Goal: Task Accomplishment & Management: Manage account settings

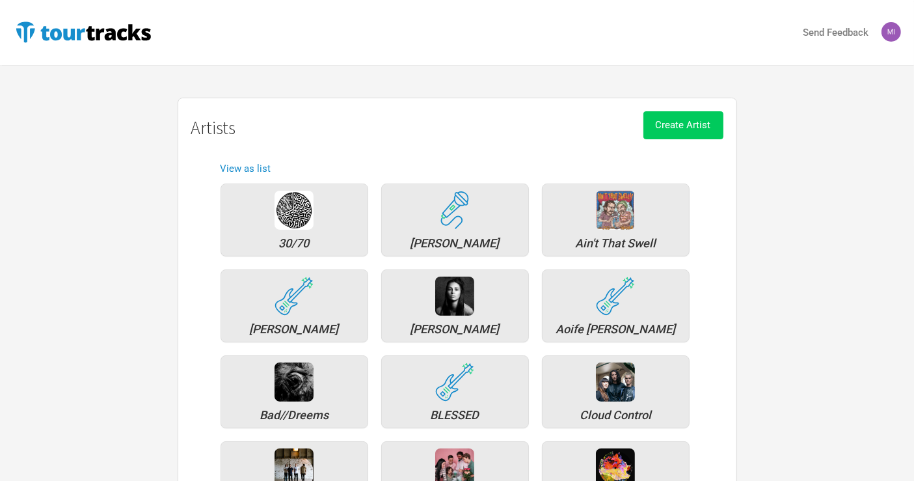
click at [683, 131] on button "Create Artist" at bounding box center [684, 125] width 80 height 28
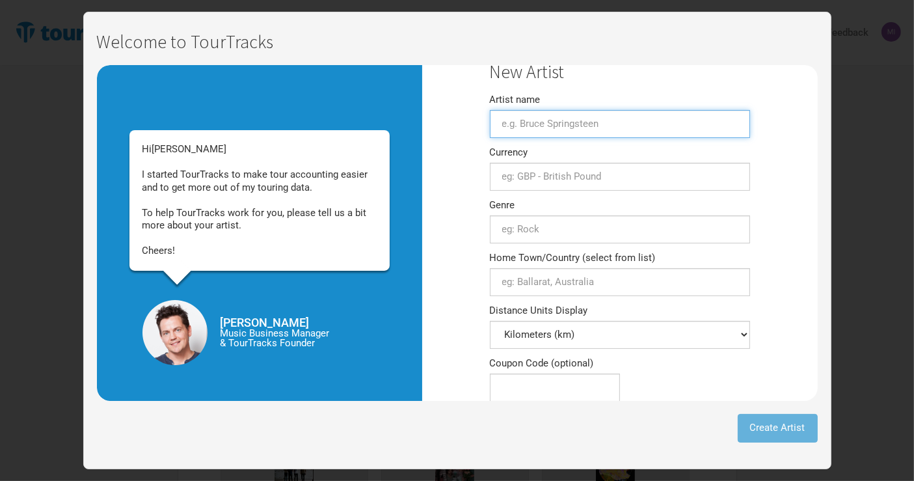
click at [575, 120] on input "Artist name" at bounding box center [620, 124] width 260 height 28
drag, startPoint x: 502, startPoint y: 122, endPoint x: 493, endPoint y: 133, distance: 14.3
click at [504, 122] on input "Boom" at bounding box center [620, 124] width 260 height 28
type input "Bloom"
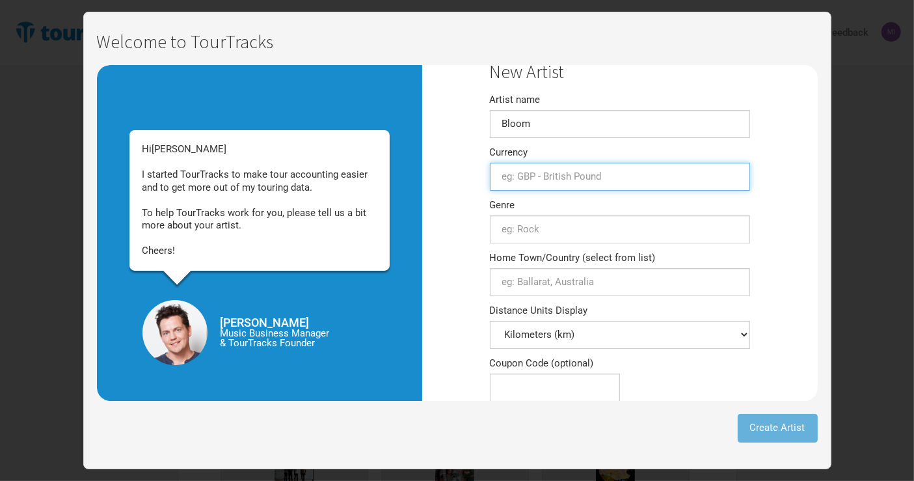
click at [537, 179] on input "text" at bounding box center [620, 177] width 260 height 28
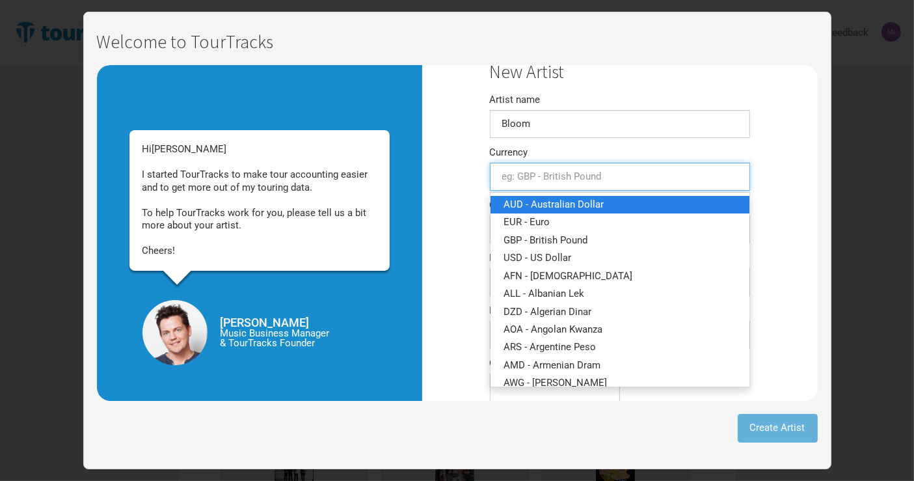
click at [536, 205] on span "AUD - Australian Dollar" at bounding box center [554, 205] width 100 height 12
type input "AUD - Australian Dollar"
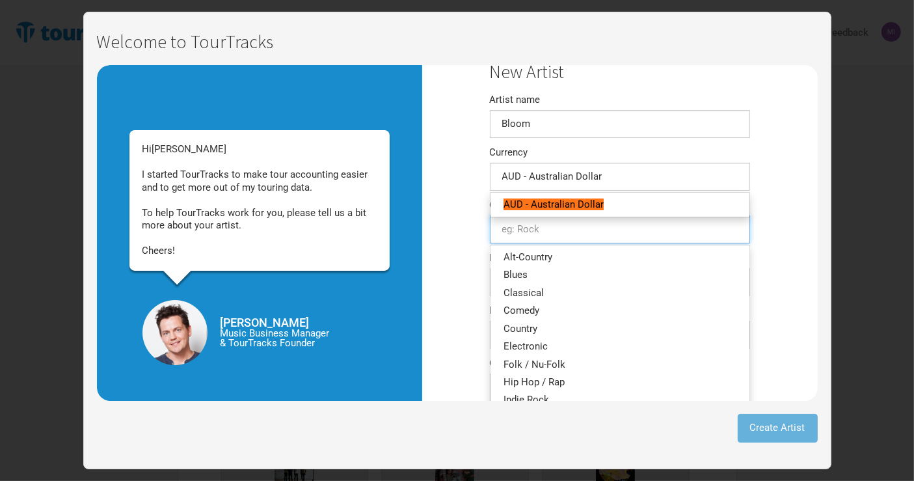
click at [548, 235] on input "text" at bounding box center [620, 229] width 260 height 28
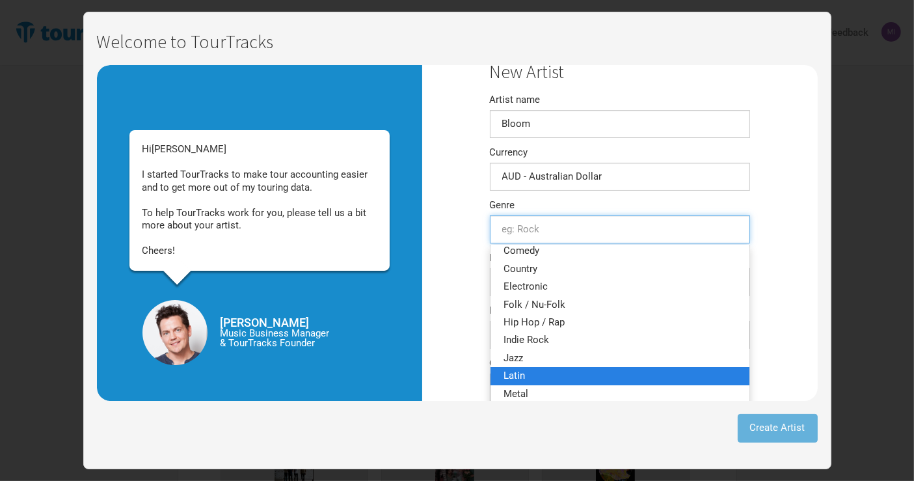
scroll to position [217, 0]
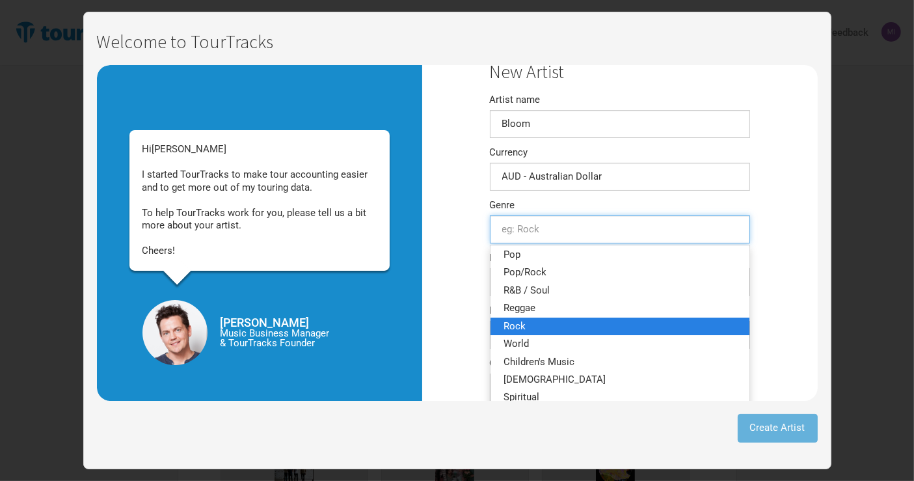
click at [548, 322] on link "Rock" at bounding box center [620, 326] width 259 height 18
type input "Rock"
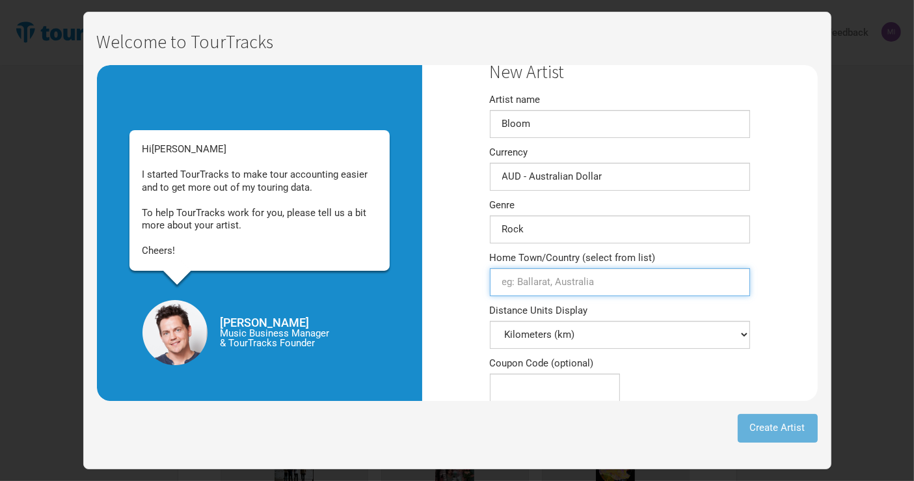
click at [598, 284] on input "Home Town/Country (select from list)" at bounding box center [620, 282] width 260 height 28
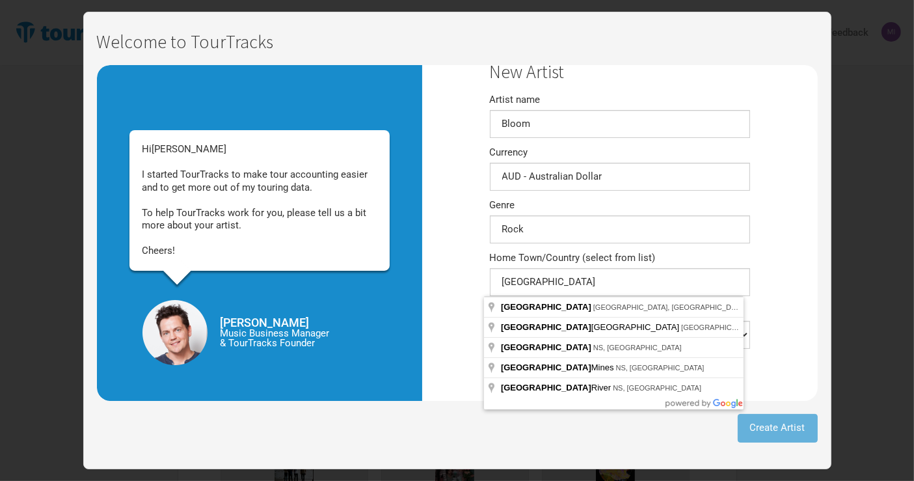
type input "[GEOGRAPHIC_DATA] [GEOGRAPHIC_DATA], [GEOGRAPHIC_DATA]"
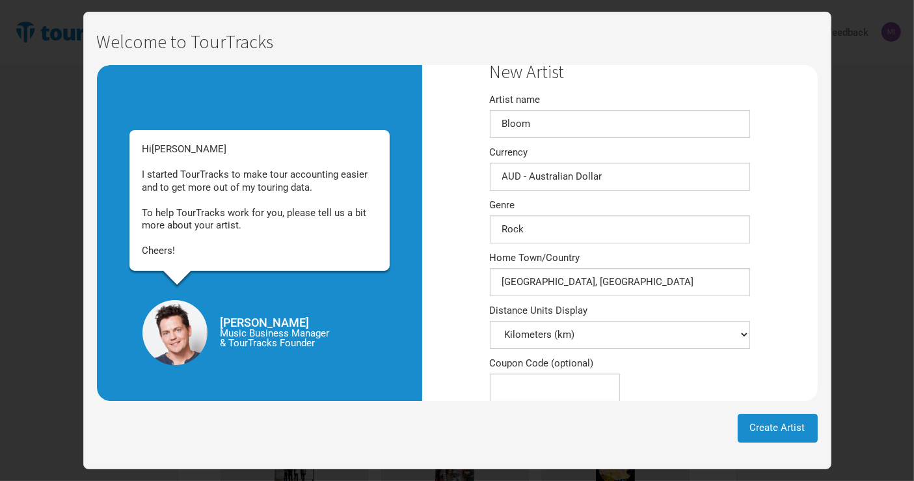
scroll to position [9, 0]
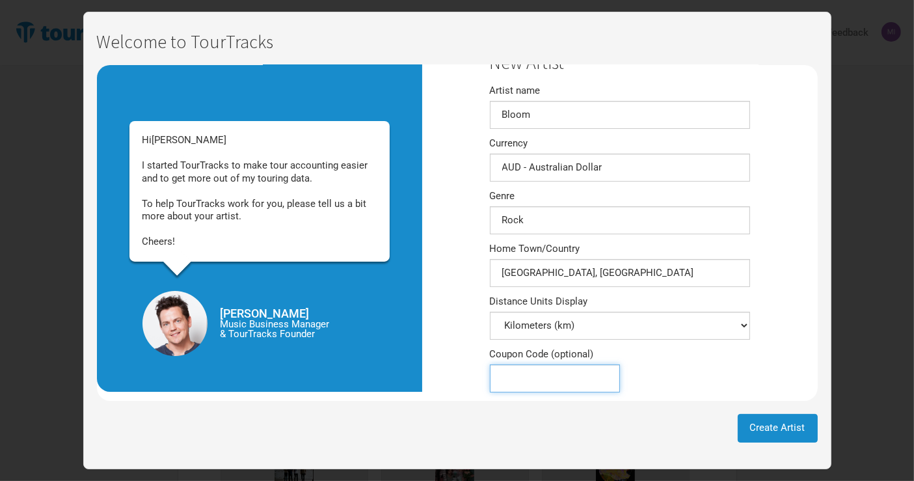
click at [589, 379] on input "Coupon Code (optional)" at bounding box center [555, 378] width 130 height 28
type input "w"
click at [523, 379] on input "w" at bounding box center [555, 378] width 130 height 28
type input "WHITESKY75"
click at [778, 424] on span "Create Artist" at bounding box center [777, 428] width 55 height 12
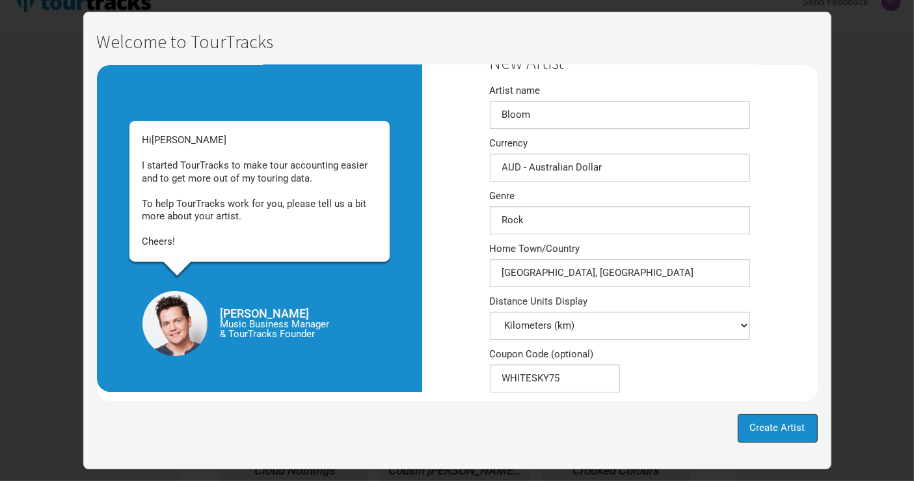
scroll to position [72, 0]
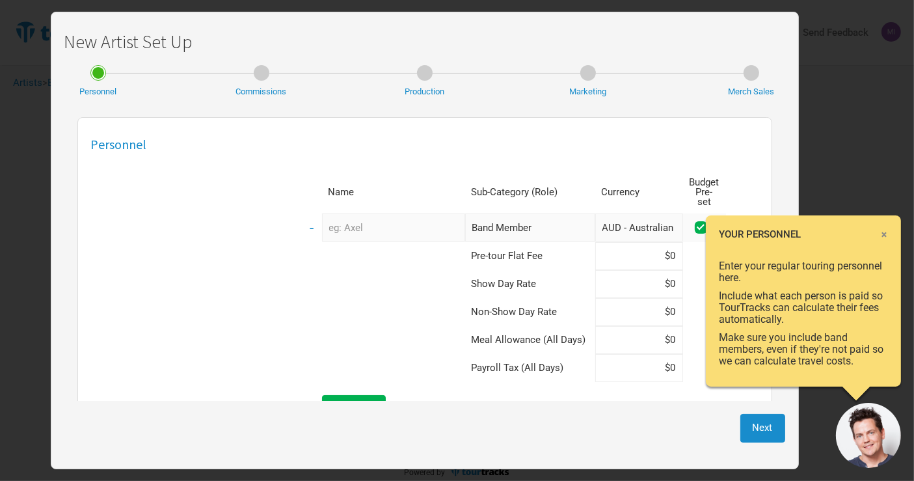
click at [886, 232] on span "×" at bounding box center [885, 234] width 8 height 14
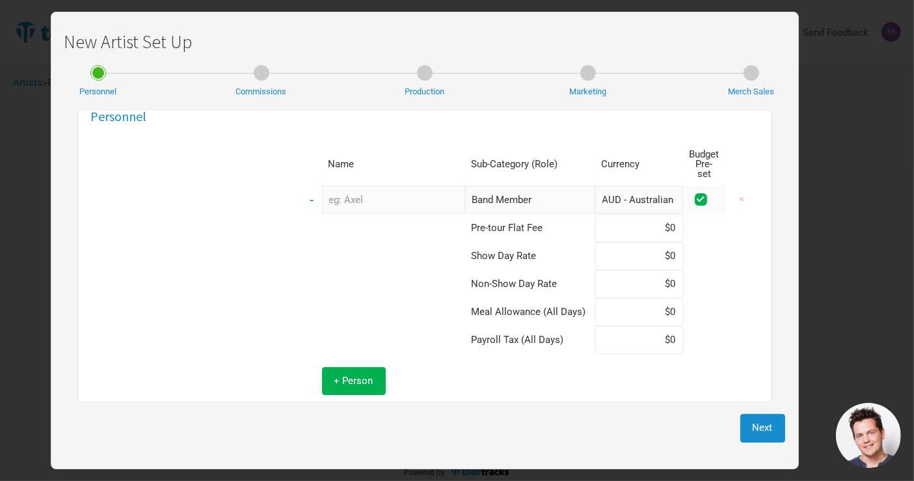
scroll to position [43, 0]
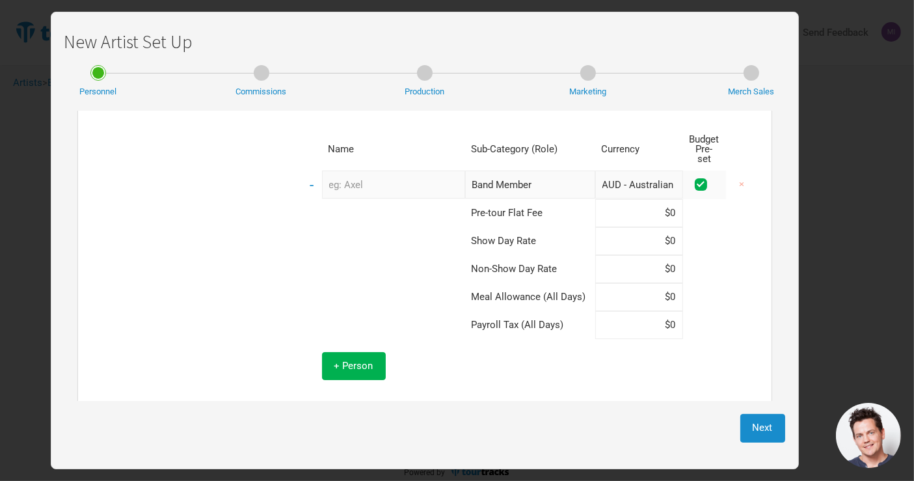
click at [849, 453] on div "New Artist Set Up Personnel Commissions Production Marketing Merch Sales Person…" at bounding box center [457, 453] width 914 height 0
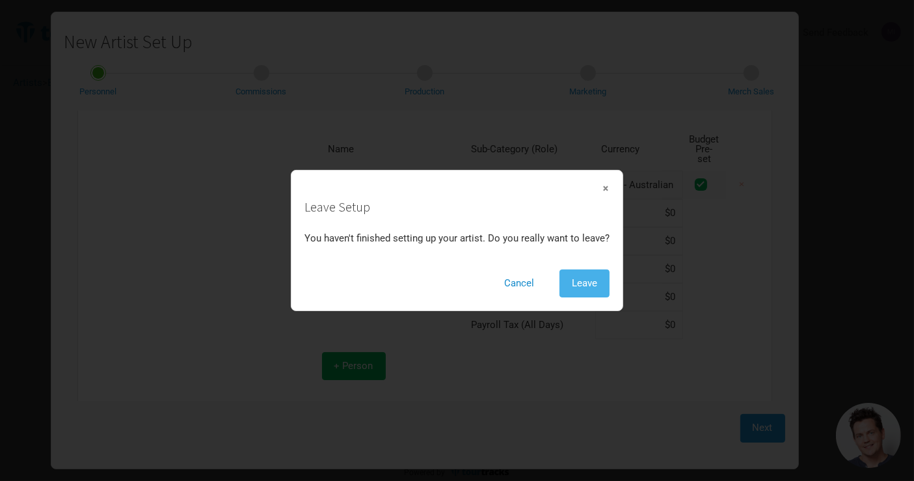
click at [577, 280] on span "Leave" at bounding box center [584, 283] width 25 height 12
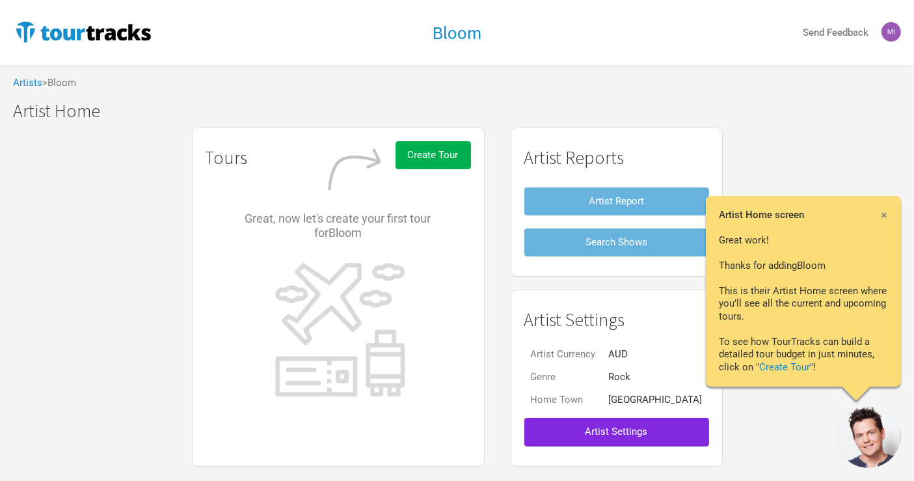
click at [885, 213] on span "×" at bounding box center [885, 215] width 8 height 14
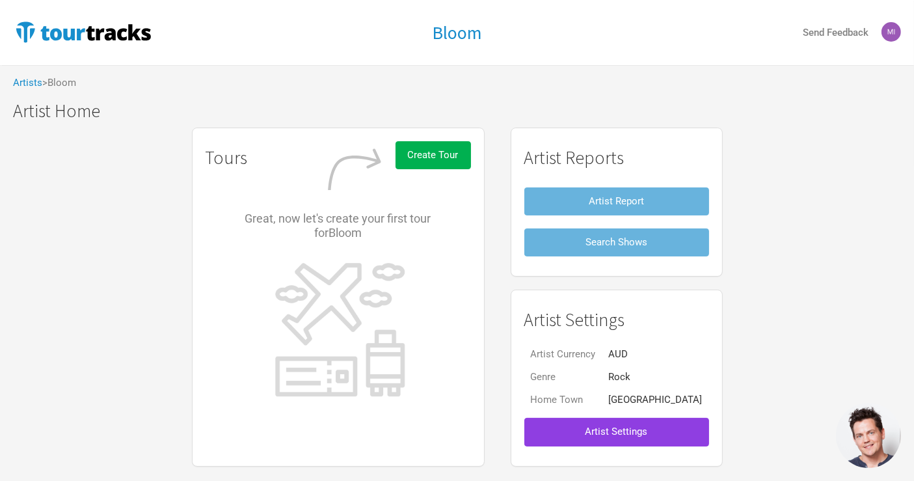
click at [615, 426] on span "Artist Settings" at bounding box center [617, 432] width 62 height 12
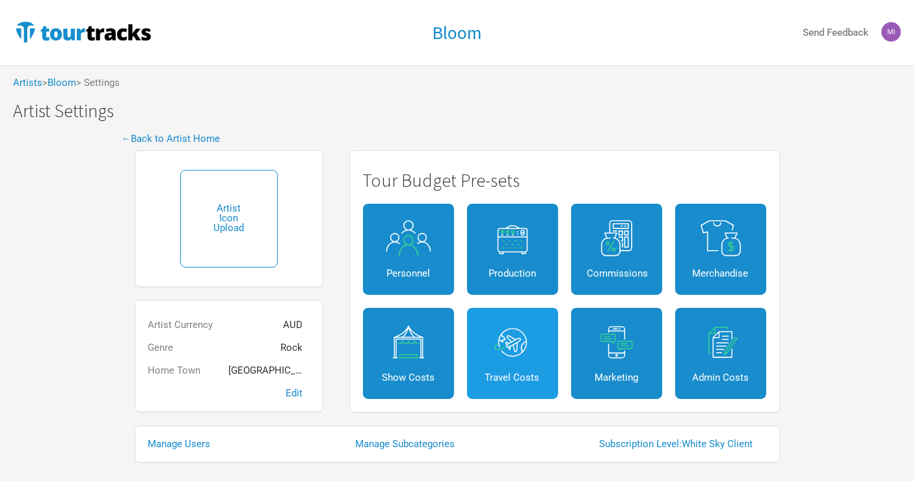
scroll to position [24, 0]
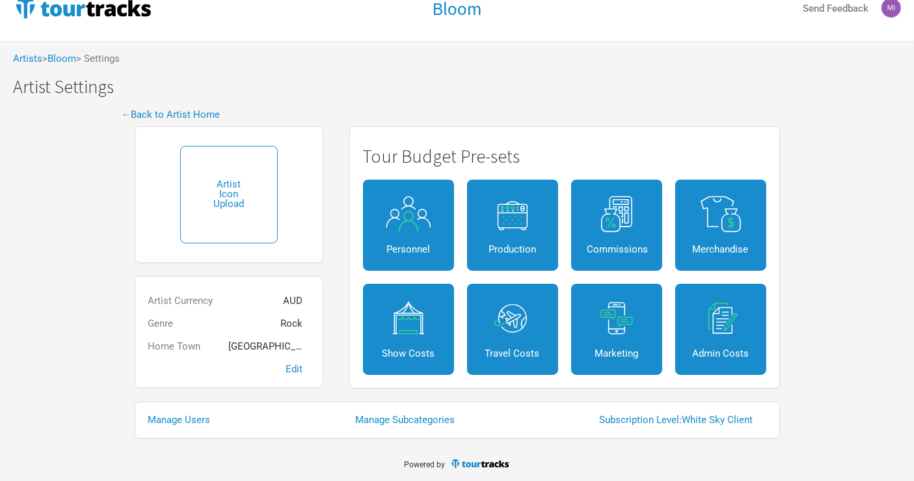
click at [199, 424] on div "Manage Users Manage Subcategories Subscription Level: White Sky Client" at bounding box center [458, 420] width 646 height 37
click at [193, 417] on link "Manage Users" at bounding box center [186, 420] width 76 height 10
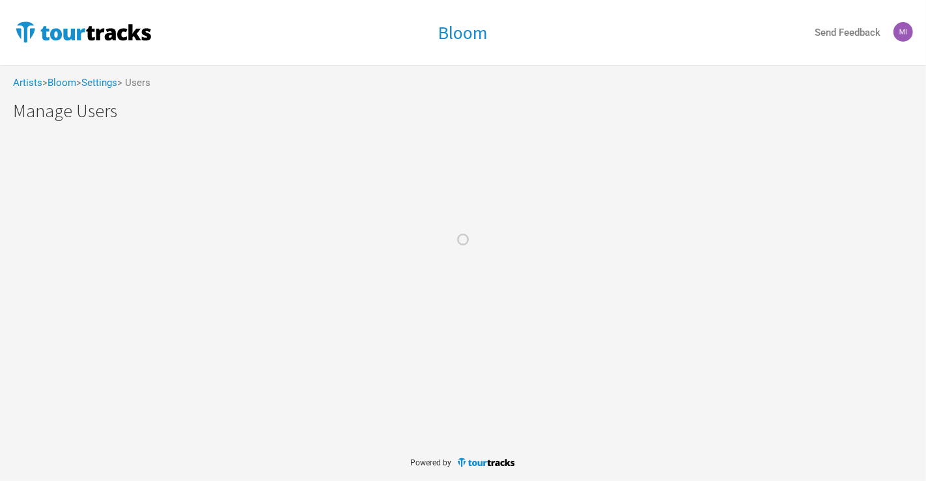
select select "50"
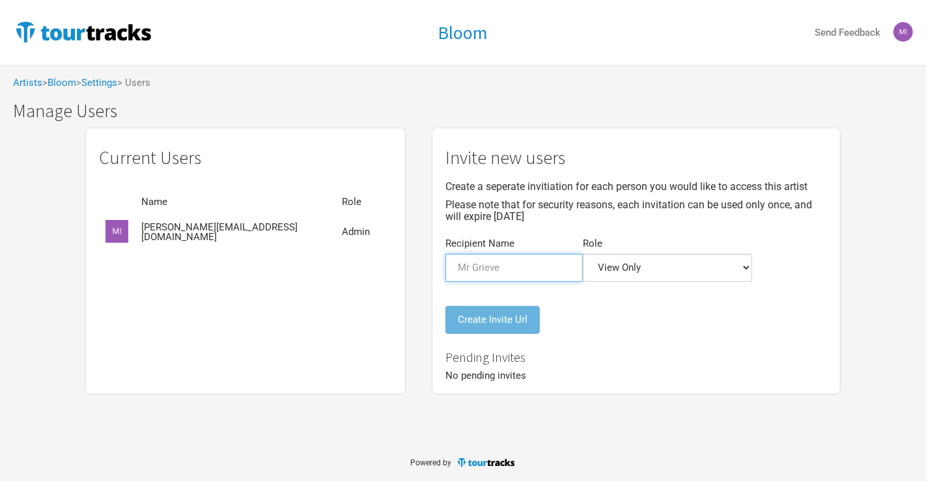
click at [509, 266] on input "Recipient Name" at bounding box center [513, 268] width 137 height 28
type input "[PERSON_NAME]"
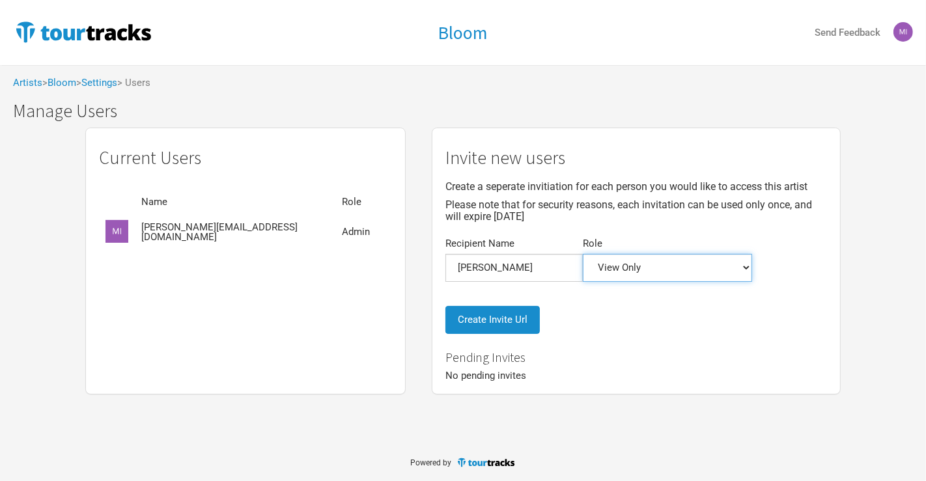
click at [685, 279] on select "Admin Itinerary + Budget + Financials Itinerary Only Budgets Only Financials On…" at bounding box center [667, 268] width 169 height 28
select select "0"
click at [583, 254] on select "Admin Itinerary + Budget + Financials Itinerary Only Budgets Only Financials On…" at bounding box center [667, 268] width 169 height 28
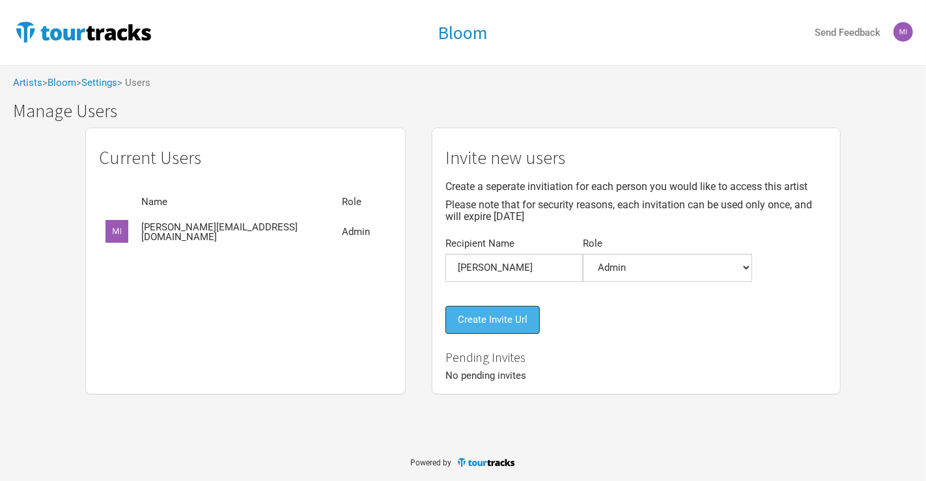
click at [520, 318] on button "Create Invite Url" at bounding box center [492, 320] width 94 height 28
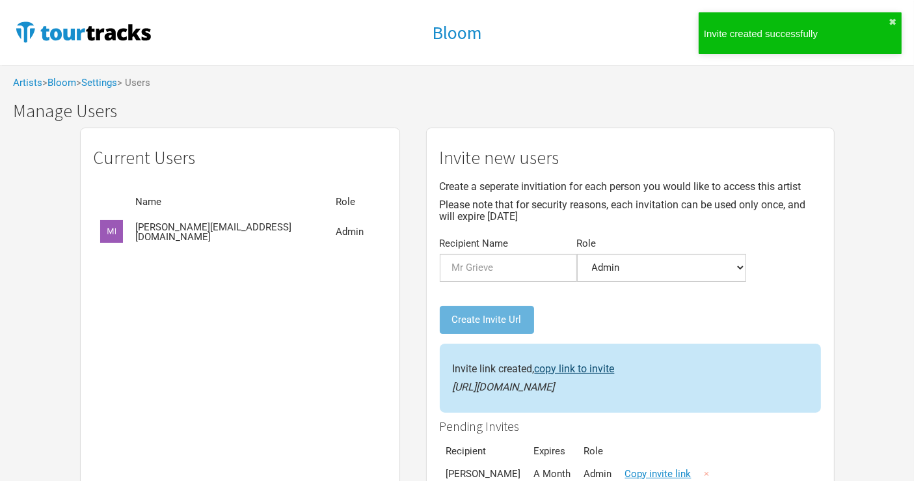
click at [587, 369] on link "copy link to invite" at bounding box center [575, 369] width 80 height 12
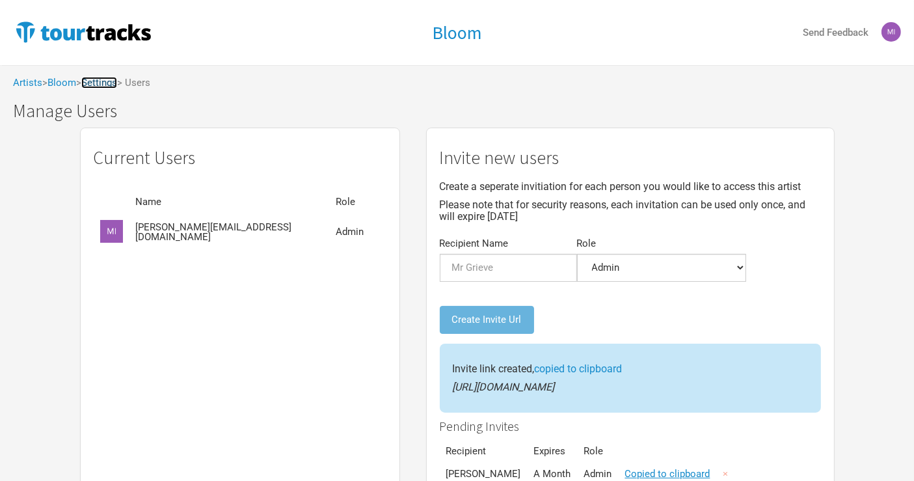
click at [107, 83] on link "Settings" at bounding box center [99, 83] width 36 height 12
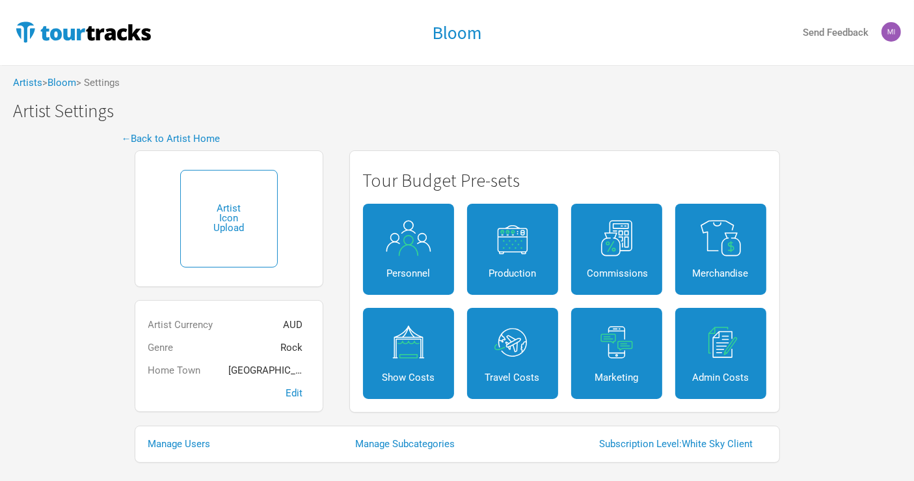
click at [247, 221] on input "file" at bounding box center [229, 219] width 98 height 98
type input "C:\fakepath\bloom.jpg"
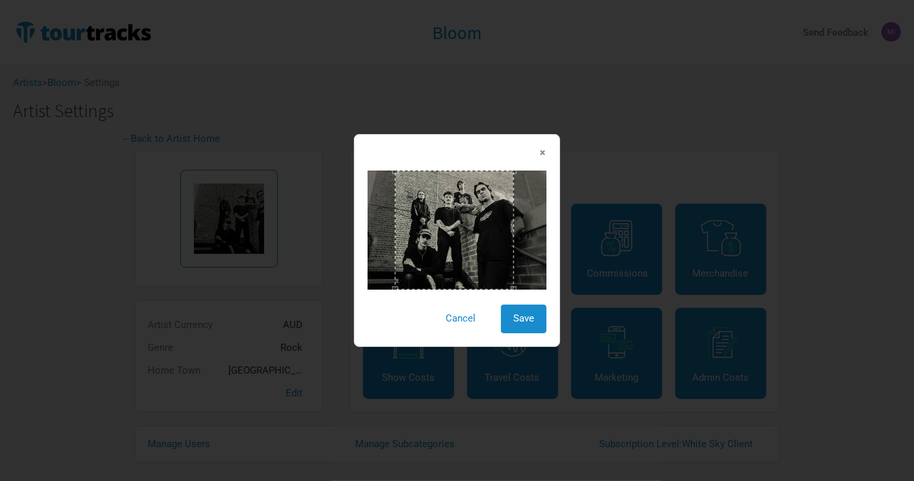
drag, startPoint x: 452, startPoint y: 248, endPoint x: 479, endPoint y: 251, distance: 27.5
click at [479, 251] on div at bounding box center [454, 230] width 119 height 119
click at [525, 318] on span "Save" at bounding box center [524, 318] width 21 height 12
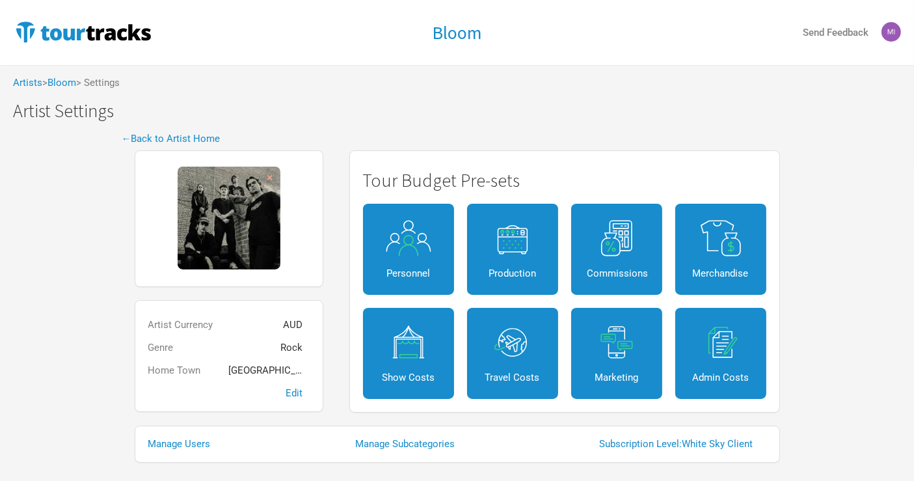
click at [823, 217] on div "← Back to Artist Home × Artist Currency AUD Genre Rock Home Town [GEOGRAPHIC_DA…" at bounding box center [457, 295] width 914 height 348
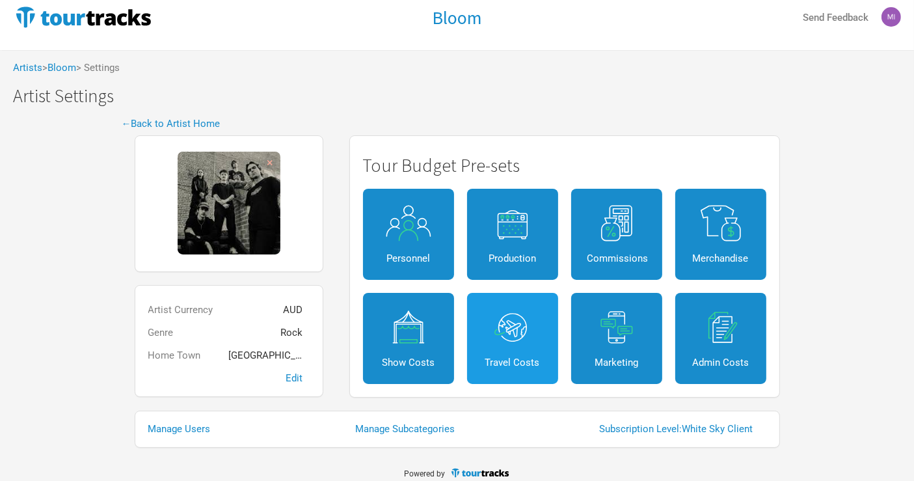
scroll to position [24, 0]
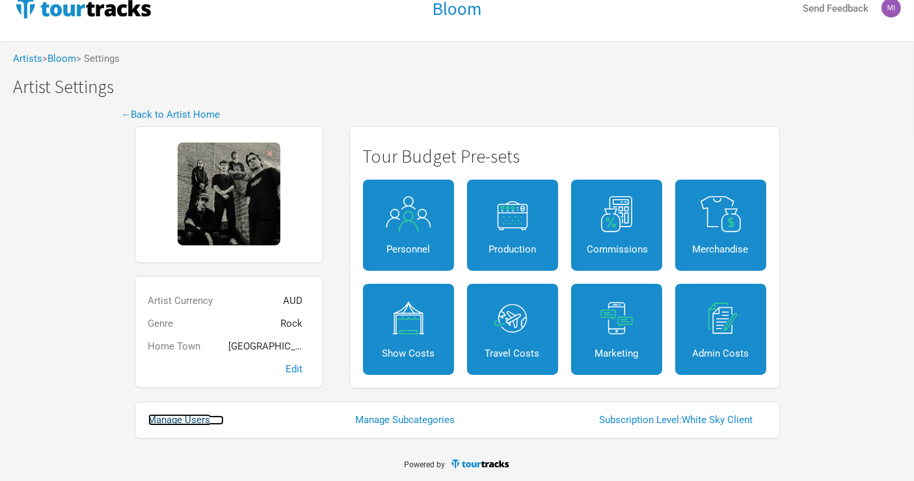
click at [178, 417] on link "Manage Users" at bounding box center [186, 420] width 76 height 10
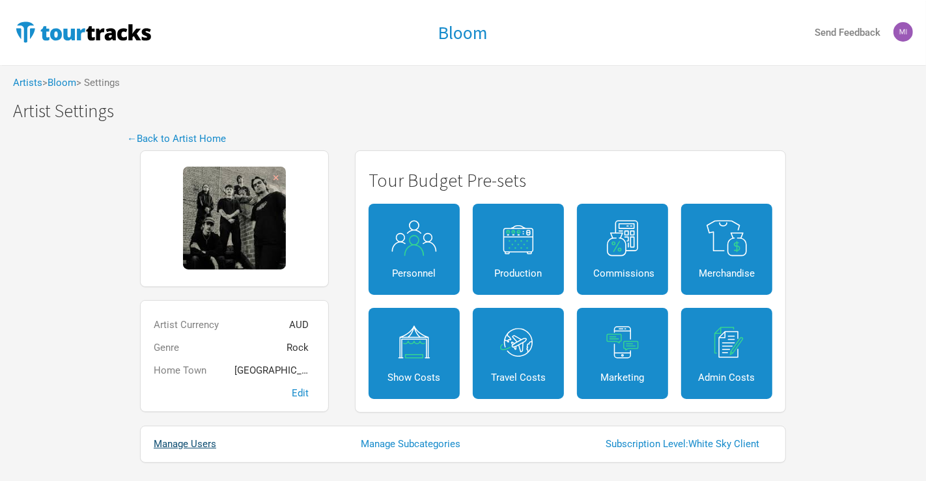
select select "50"
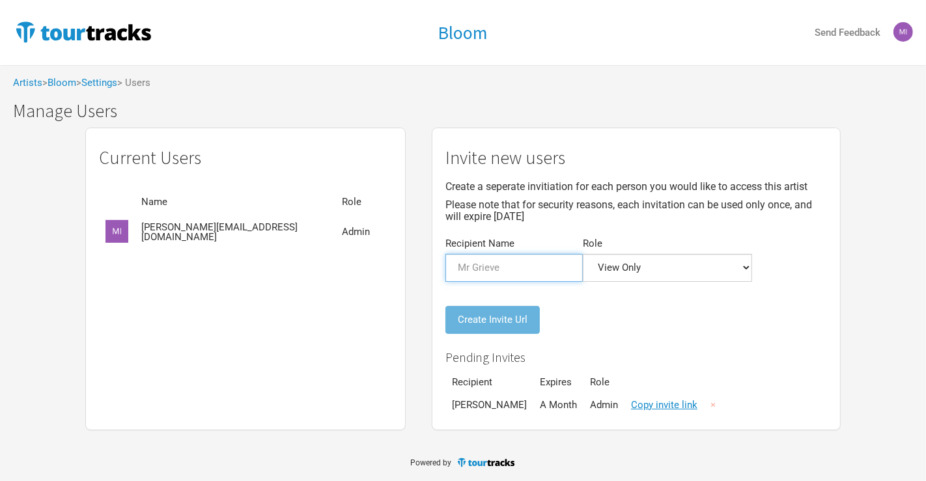
click at [501, 269] on input "Recipient Name" at bounding box center [513, 268] width 137 height 28
type input "Em"
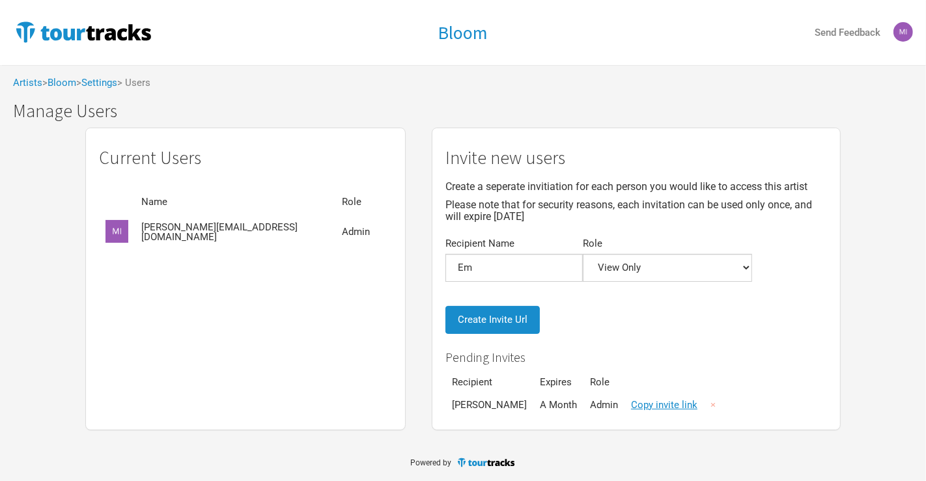
click at [691, 314] on div "Recipient Name Em Role Admin Itinerary + Budget + Financials Itinerary Only Bud…" at bounding box center [635, 286] width 381 height 95
click at [661, 271] on select "Admin Itinerary + Budget + Financials Itinerary Only Budgets Only Financials On…" at bounding box center [667, 268] width 169 height 28
select select "5"
click at [583, 254] on select "Admin Itinerary + Budget + Financials Itinerary Only Budgets Only Financials On…" at bounding box center [667, 268] width 169 height 28
click at [507, 322] on button "Create Invite Url" at bounding box center [492, 320] width 94 height 28
